Goal: Task Accomplishment & Management: Complete application form

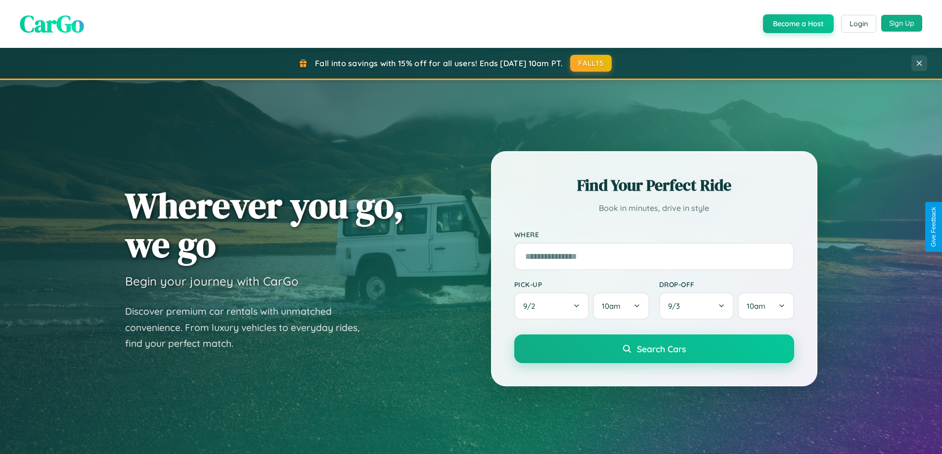
click at [902, 23] on button "Sign Up" at bounding box center [901, 23] width 41 height 17
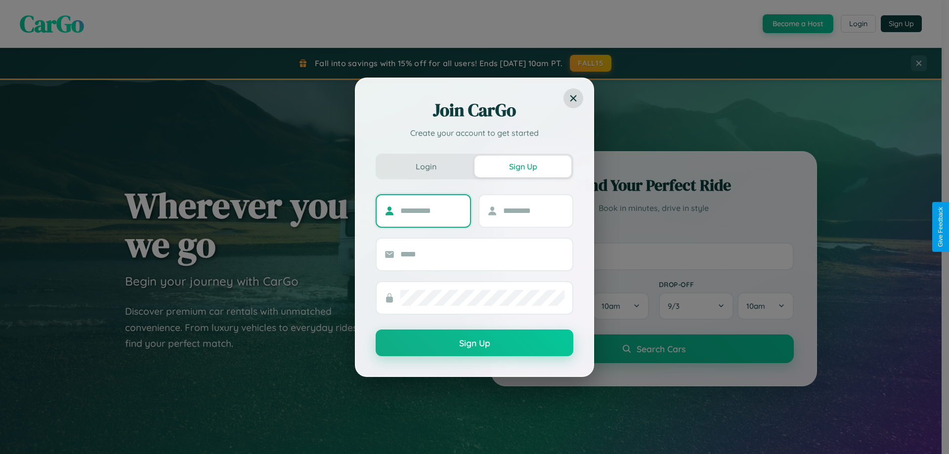
click at [431, 211] on input "text" at bounding box center [432, 211] width 62 height 16
type input "****"
click at [534, 211] on input "text" at bounding box center [534, 211] width 62 height 16
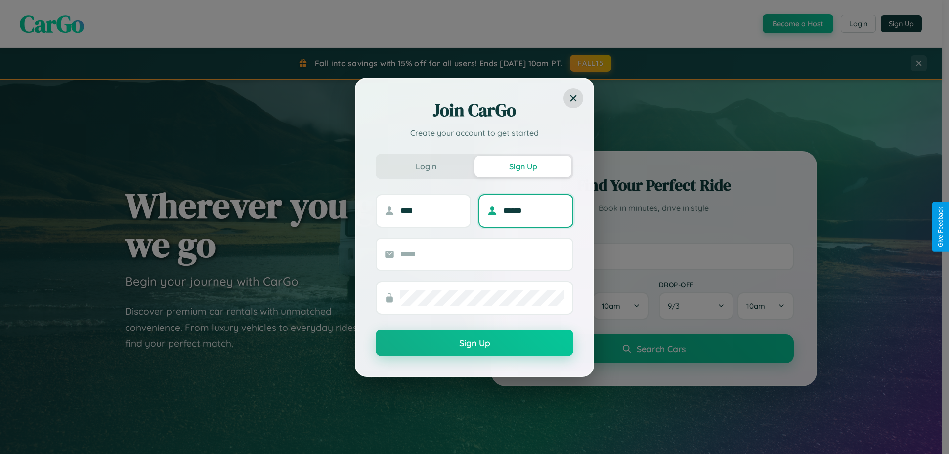
type input "******"
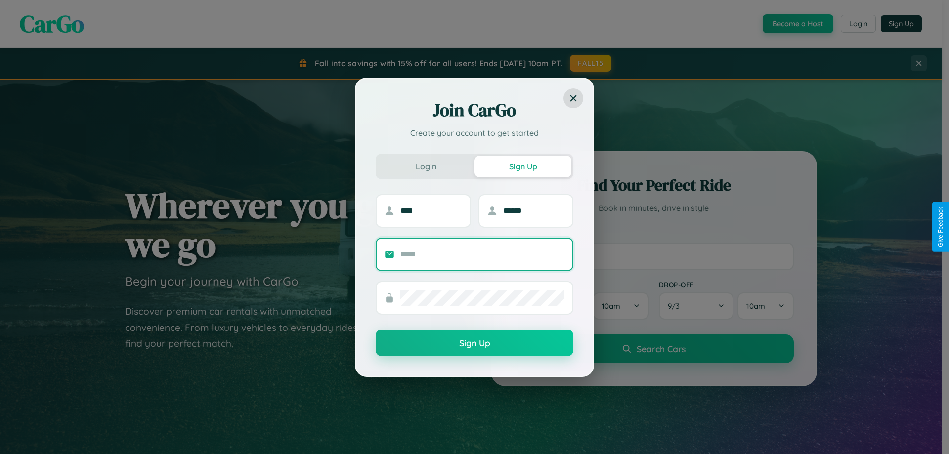
click at [483, 254] on input "text" at bounding box center [483, 255] width 164 height 16
type input "**********"
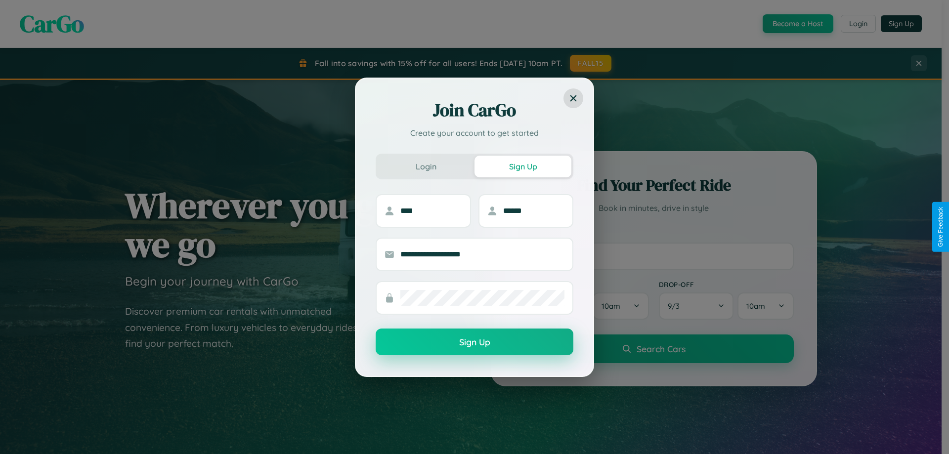
click at [475, 343] on button "Sign Up" at bounding box center [475, 342] width 198 height 27
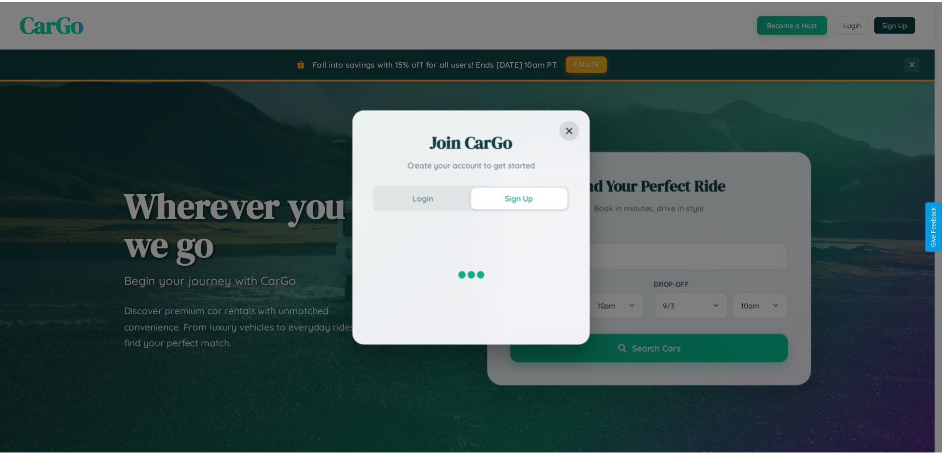
scroll to position [426, 0]
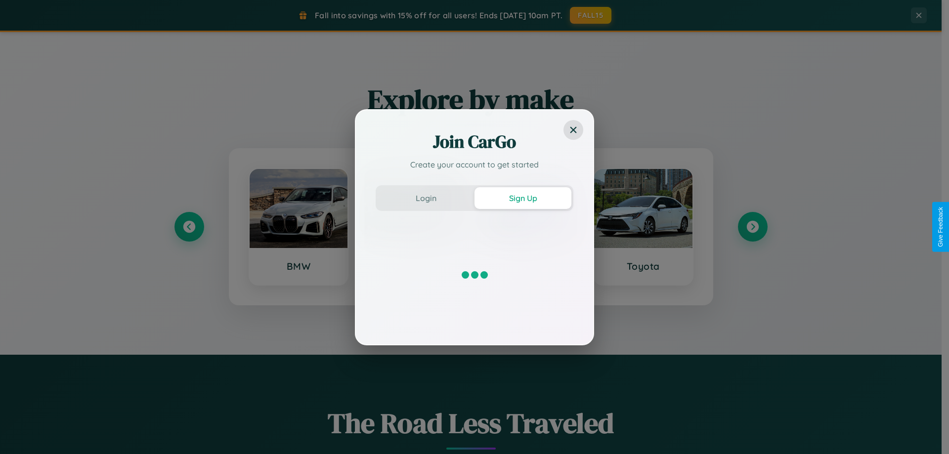
click at [189, 227] on div "Join CarGo Create your account to get started Login Sign Up" at bounding box center [474, 227] width 949 height 454
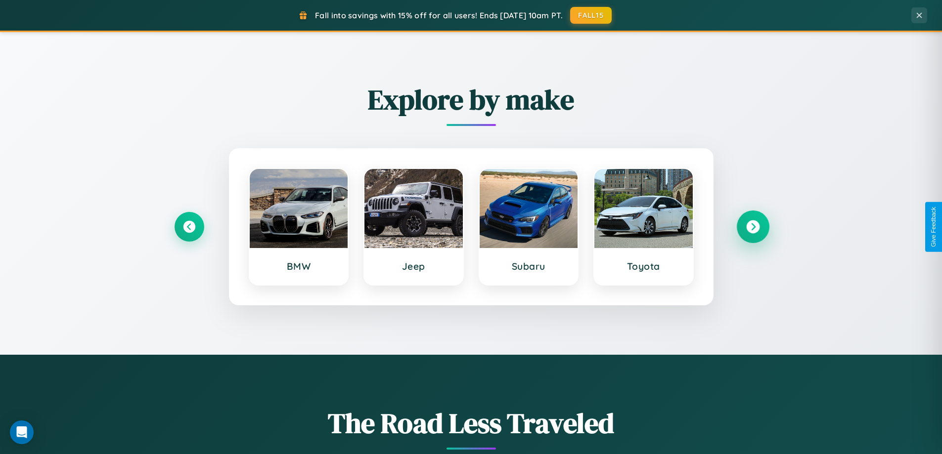
click at [753, 227] on icon at bounding box center [752, 227] width 13 height 13
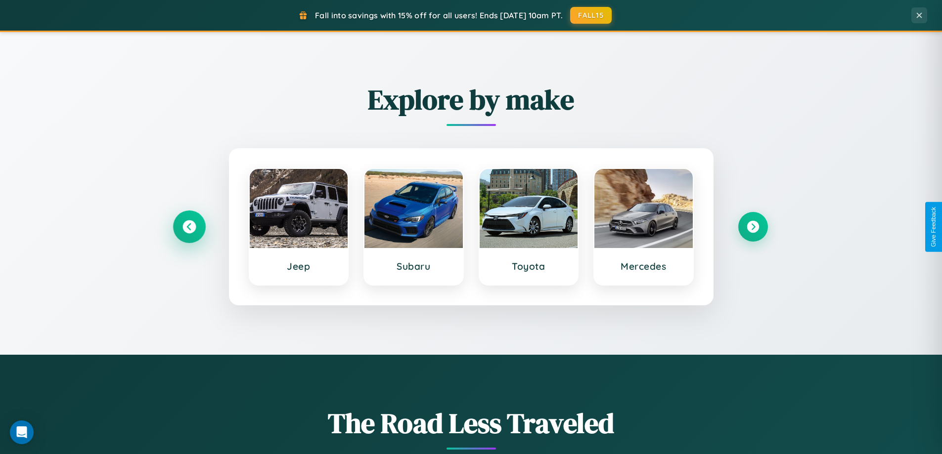
click at [189, 227] on icon at bounding box center [188, 227] width 13 height 13
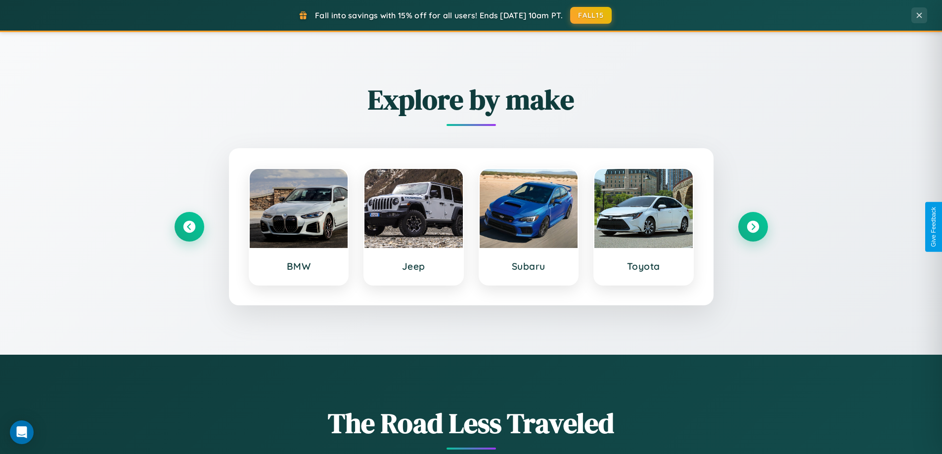
scroll to position [0, 0]
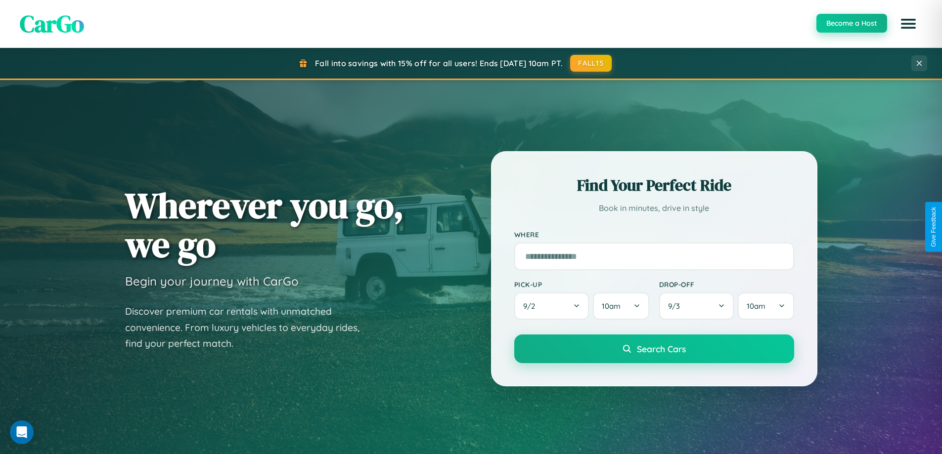
click at [851, 23] on button "Become a Host" at bounding box center [851, 23] width 71 height 19
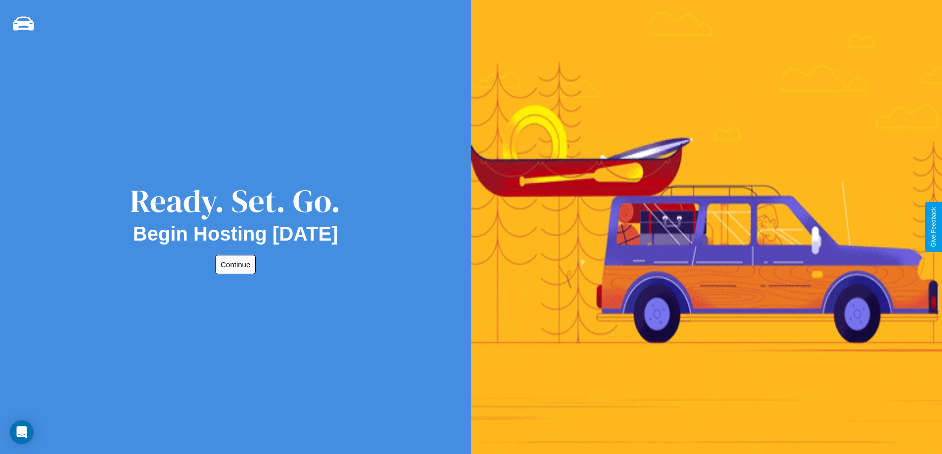
click at [233, 265] on button "Continue" at bounding box center [235, 264] width 41 height 19
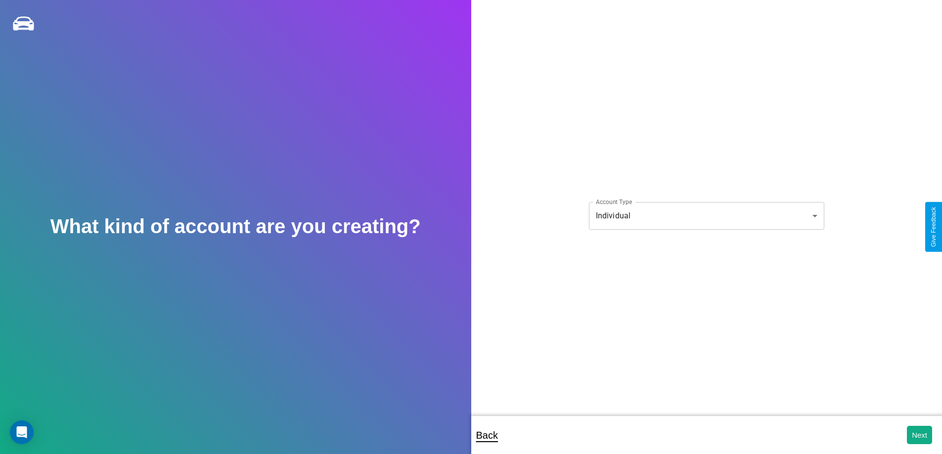
click at [706, 216] on body "**********" at bounding box center [471, 234] width 942 height 468
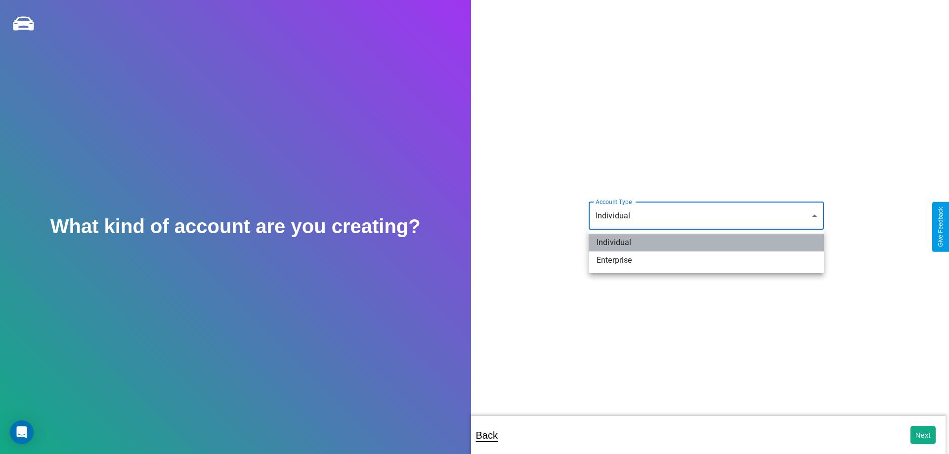
click at [707, 243] on li "Individual" at bounding box center [706, 243] width 235 height 18
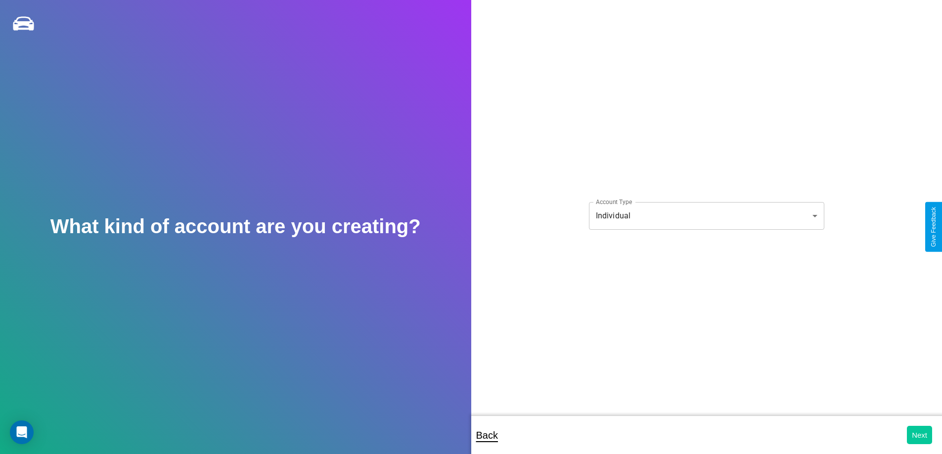
click at [919, 435] on button "Next" at bounding box center [919, 435] width 25 height 18
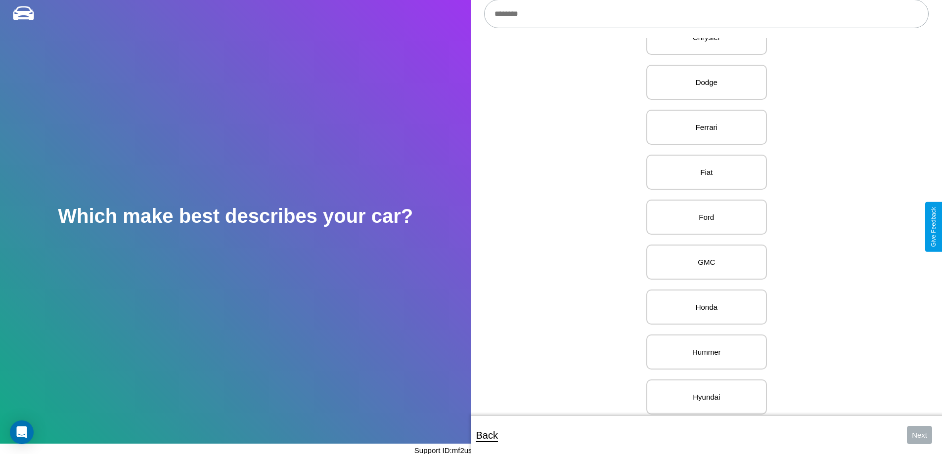
scroll to position [473, 0]
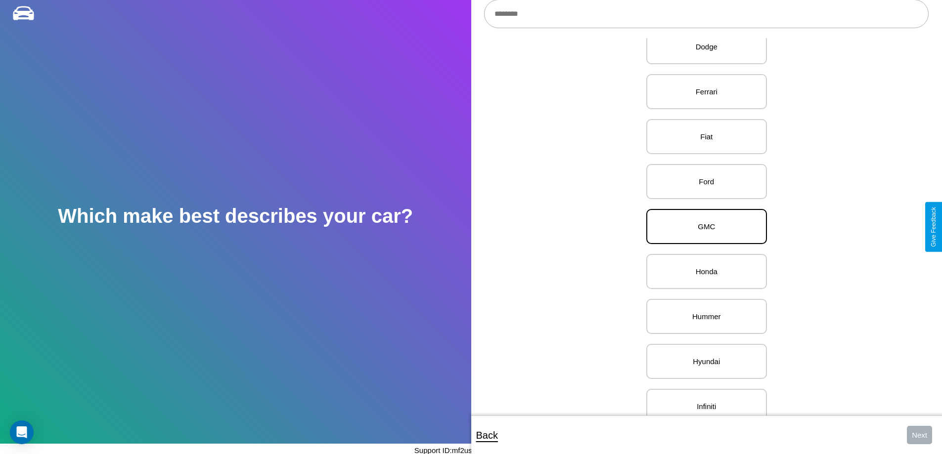
click at [703, 227] on p "GMC" at bounding box center [706, 226] width 99 height 13
click at [919, 435] on button "Next" at bounding box center [919, 435] width 25 height 18
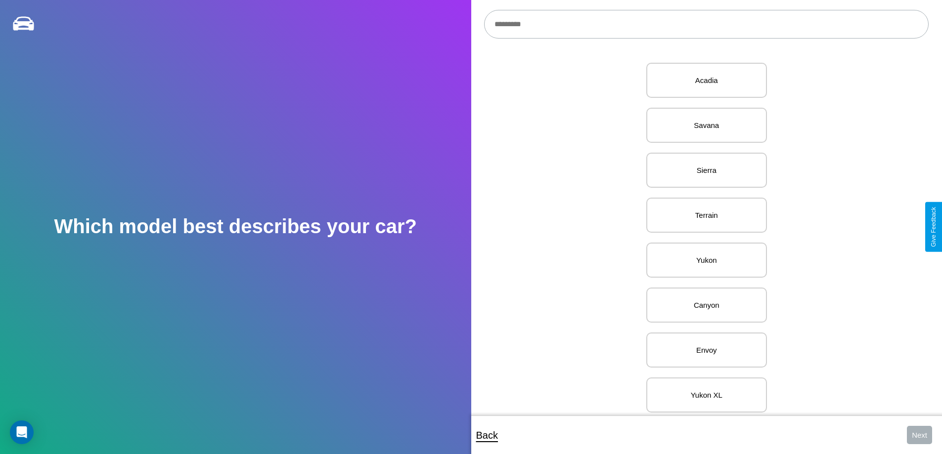
click at [706, 24] on input "text" at bounding box center [706, 24] width 445 height 29
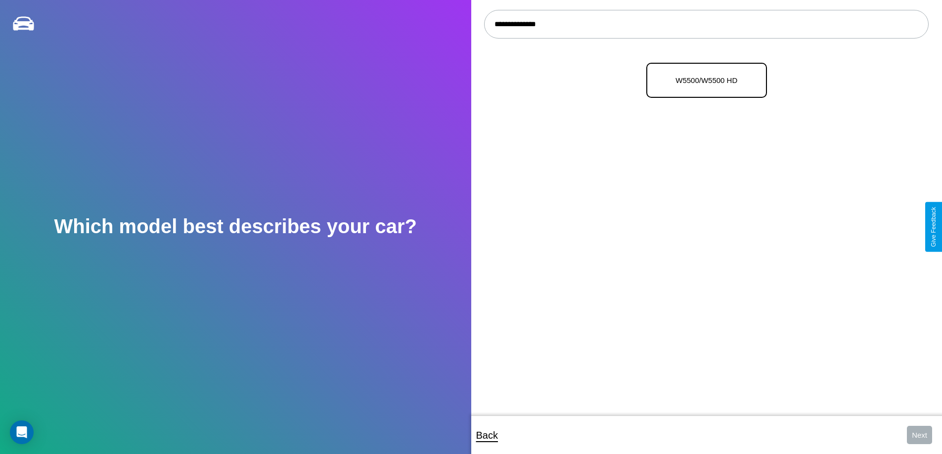
type input "**********"
click at [703, 81] on p "W5500/W5500 HD" at bounding box center [706, 80] width 99 height 13
click at [919, 435] on button "Next" at bounding box center [919, 435] width 25 height 18
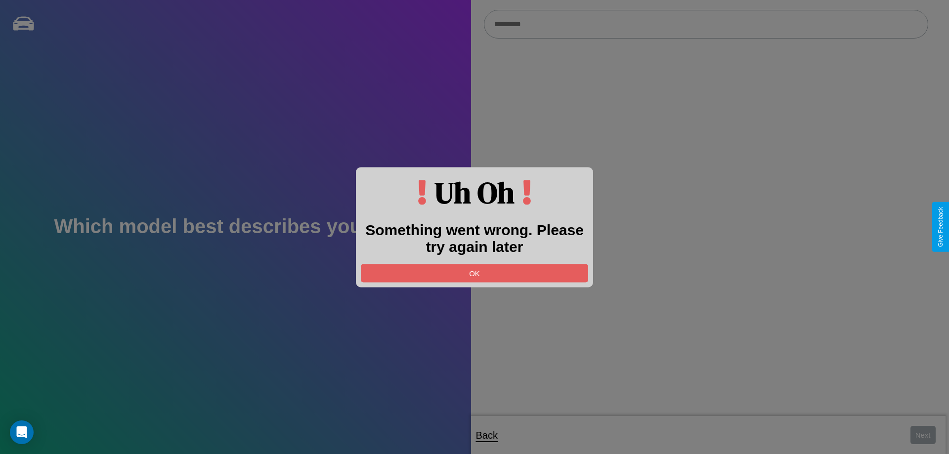
click at [706, 24] on div at bounding box center [474, 227] width 949 height 454
